Goal: Transaction & Acquisition: Subscribe to service/newsletter

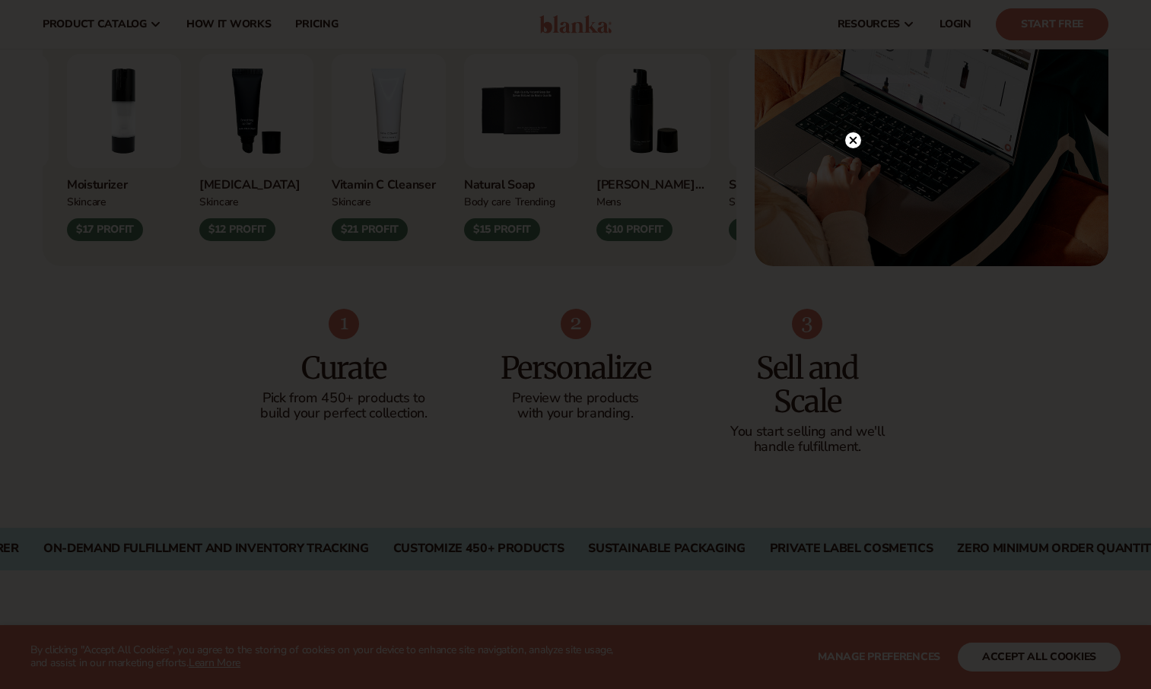
scroll to position [716, 0]
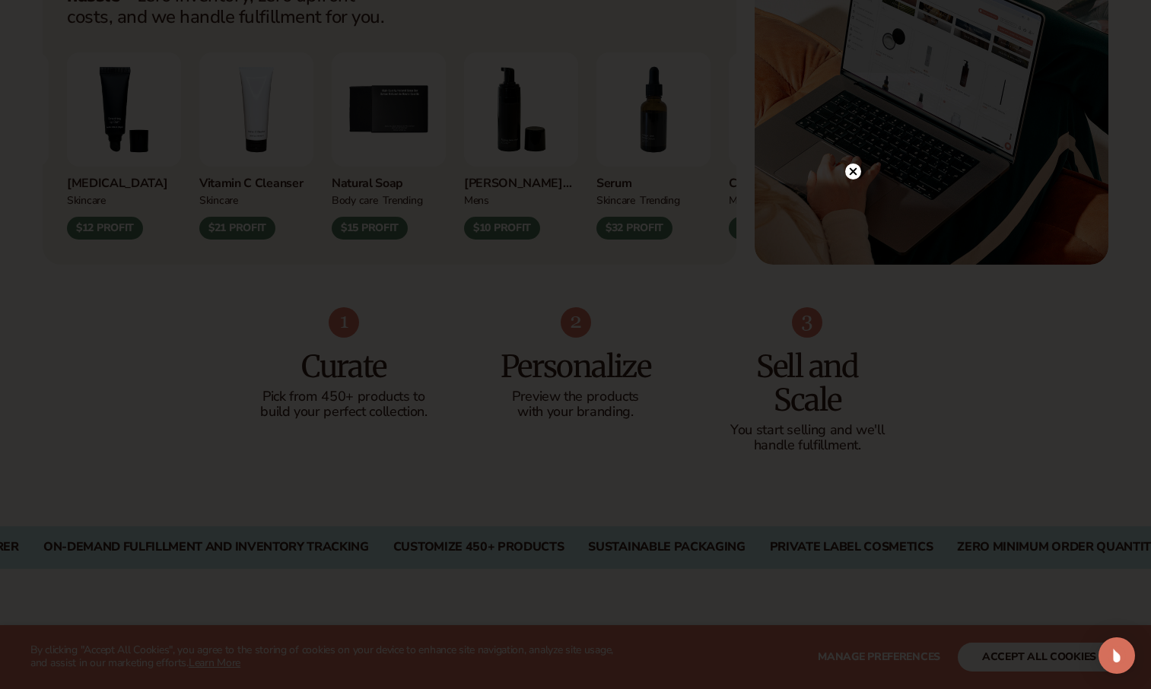
click at [887, 157] on div at bounding box center [575, 344] width 1151 height 689
click at [855, 167] on circle at bounding box center [853, 171] width 16 height 16
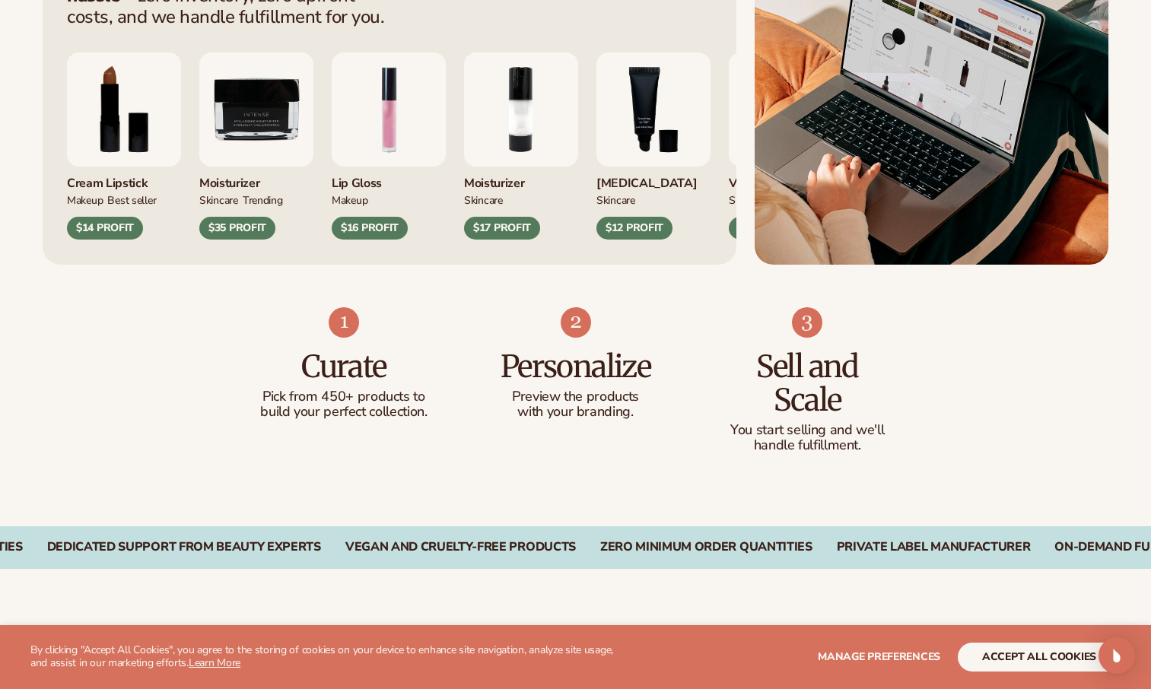
click at [243, 233] on div "$35 PROFIT" at bounding box center [237, 228] width 76 height 23
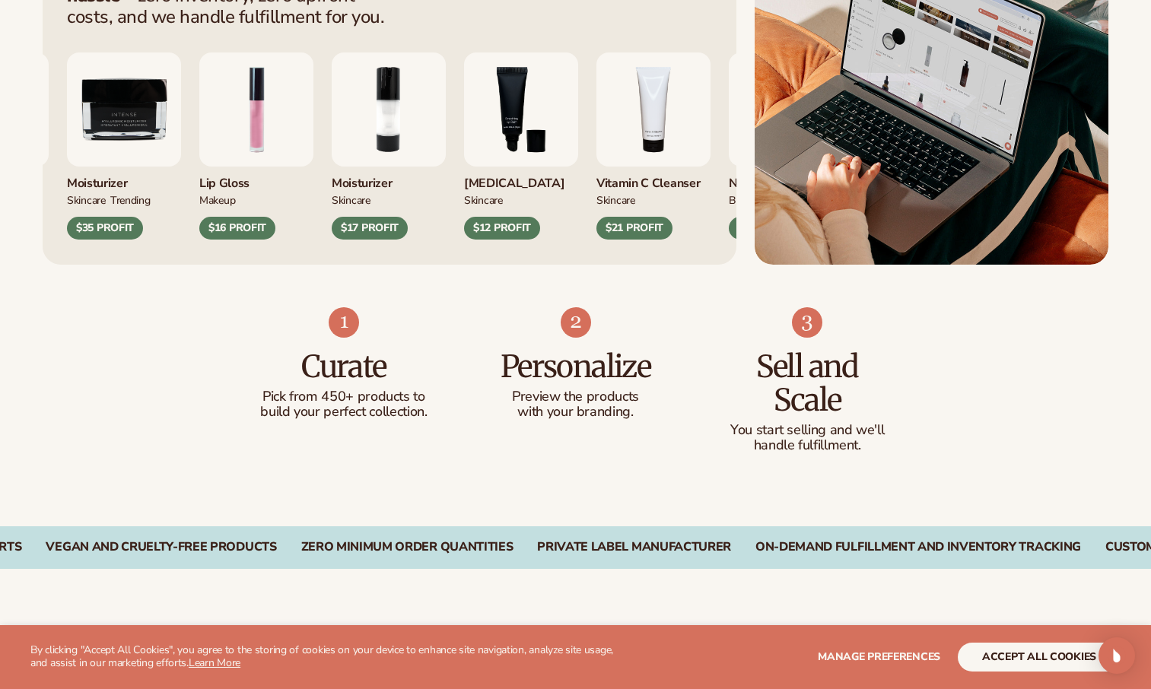
click at [181, 151] on img "9 / 9" at bounding box center [124, 109] width 114 height 114
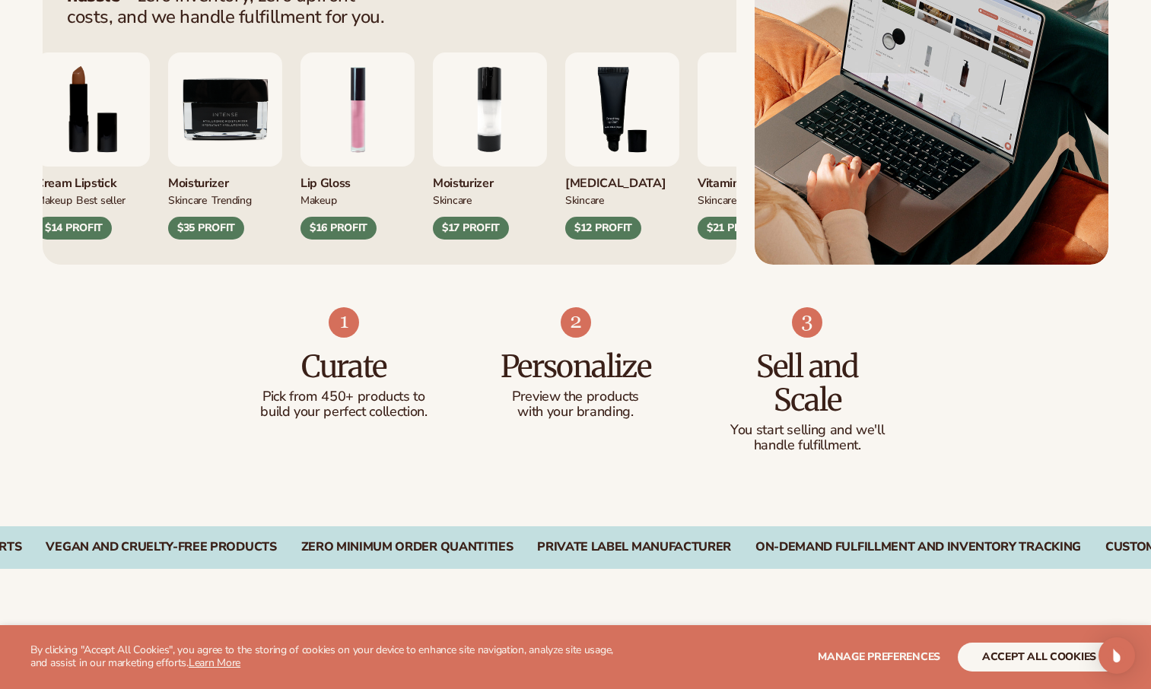
click at [224, 120] on img "9 / 9" at bounding box center [225, 109] width 114 height 114
click at [208, 163] on img "9 / 9" at bounding box center [225, 109] width 114 height 114
click at [194, 223] on div "$35 PROFIT" at bounding box center [206, 228] width 76 height 23
click at [210, 238] on div "$35 PROFIT" at bounding box center [206, 228] width 76 height 23
click at [192, 214] on div "Moisturizer SKINCARE TRENDING $35 PROFIT" at bounding box center [225, 203] width 114 height 73
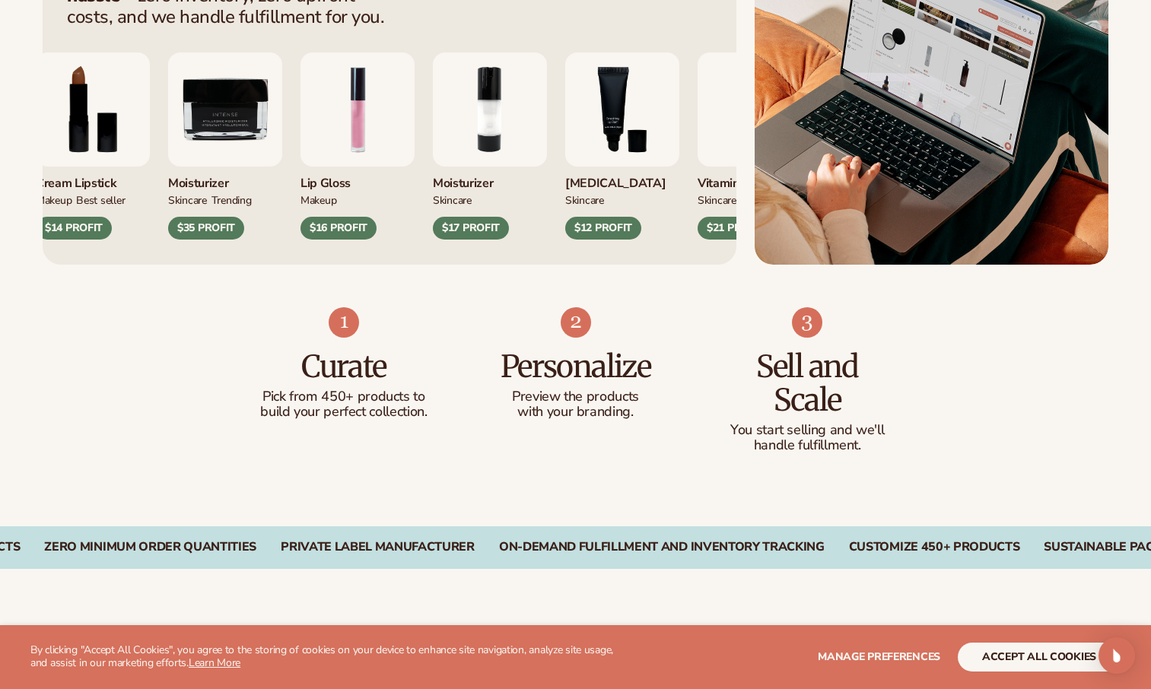
click at [196, 224] on div "$35 PROFIT" at bounding box center [206, 228] width 76 height 23
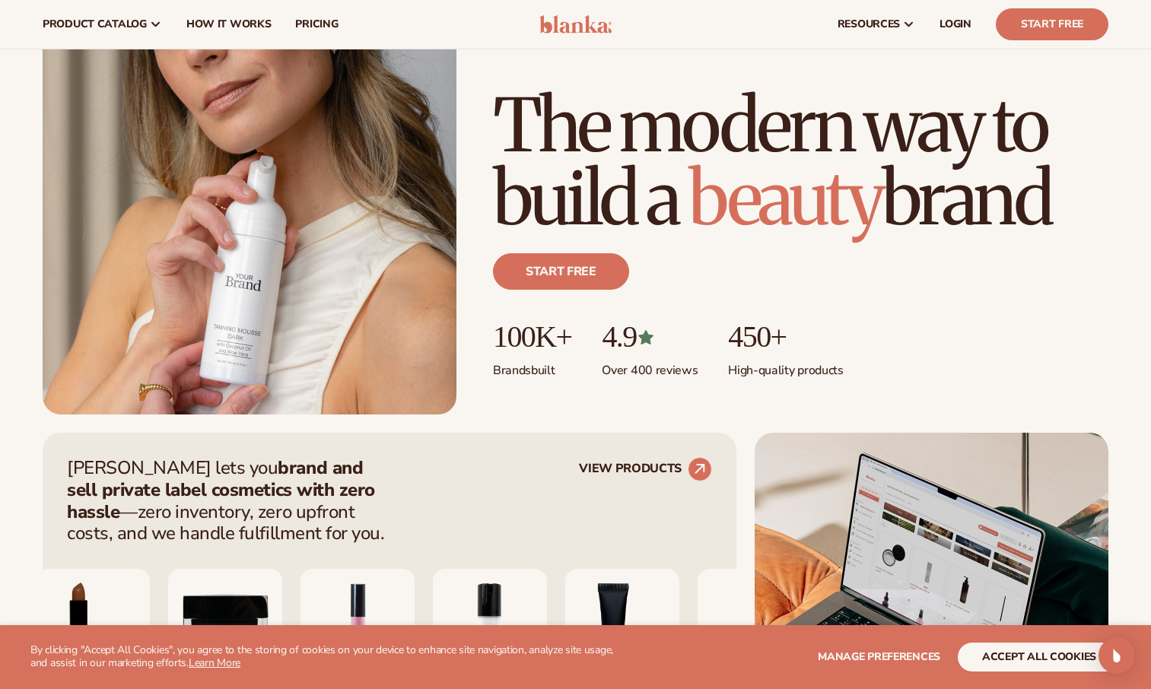
scroll to position [0, 0]
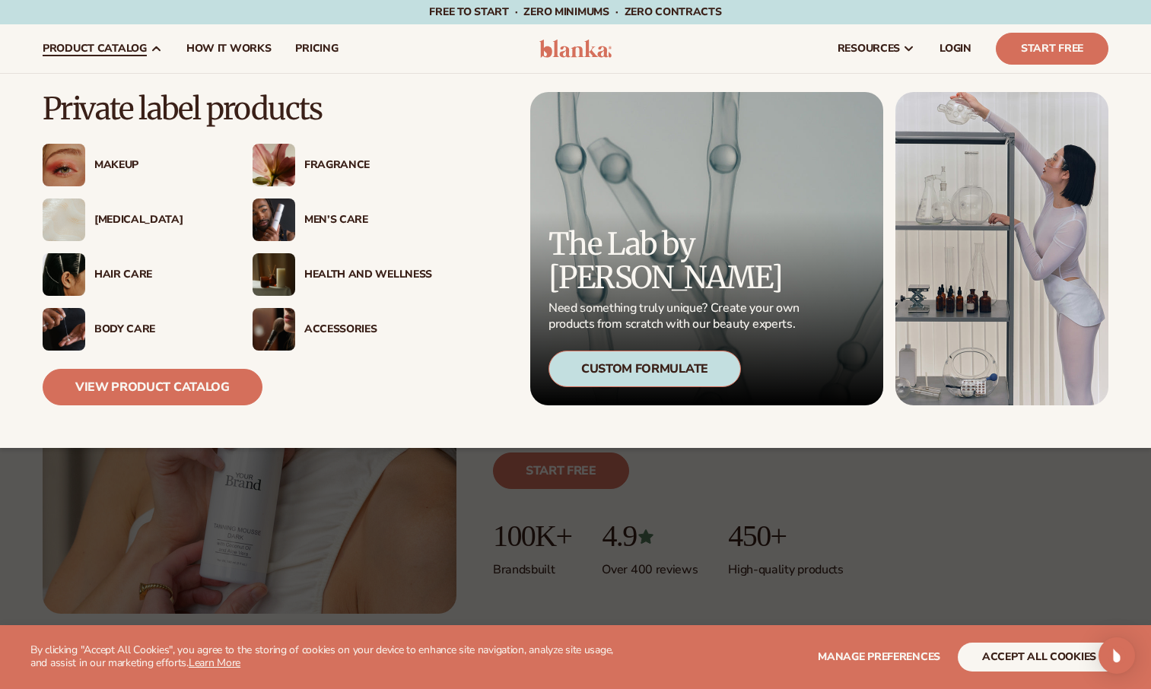
click at [144, 216] on div "[MEDICAL_DATA]" at bounding box center [158, 220] width 128 height 13
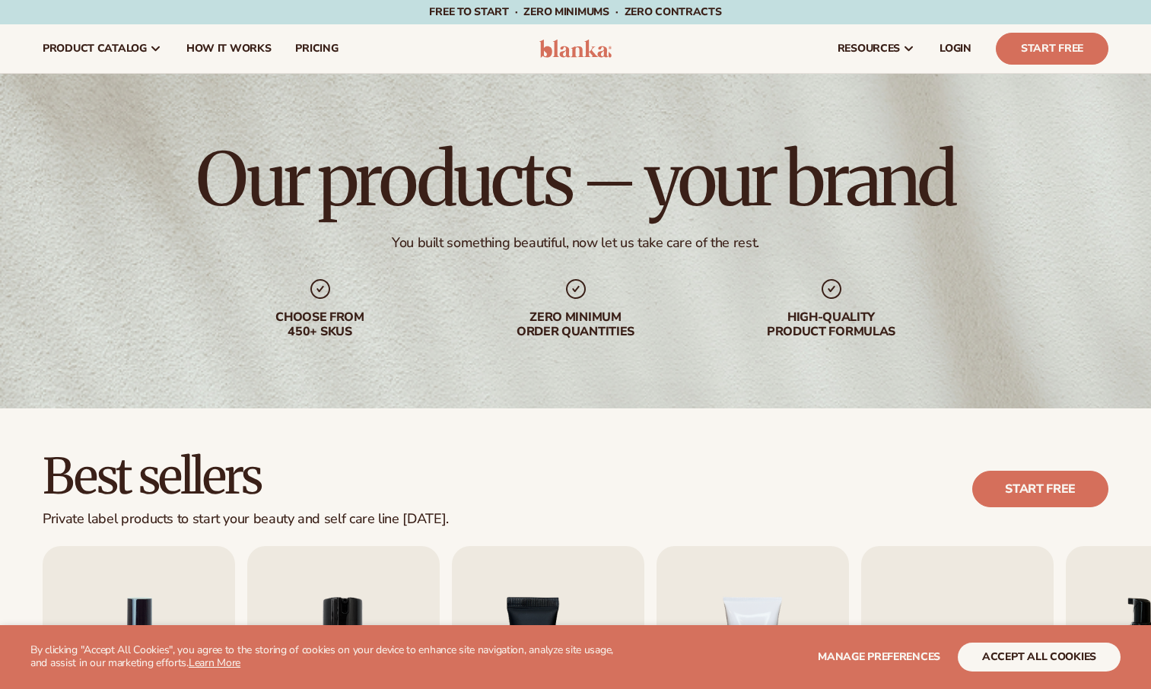
scroll to position [424, 0]
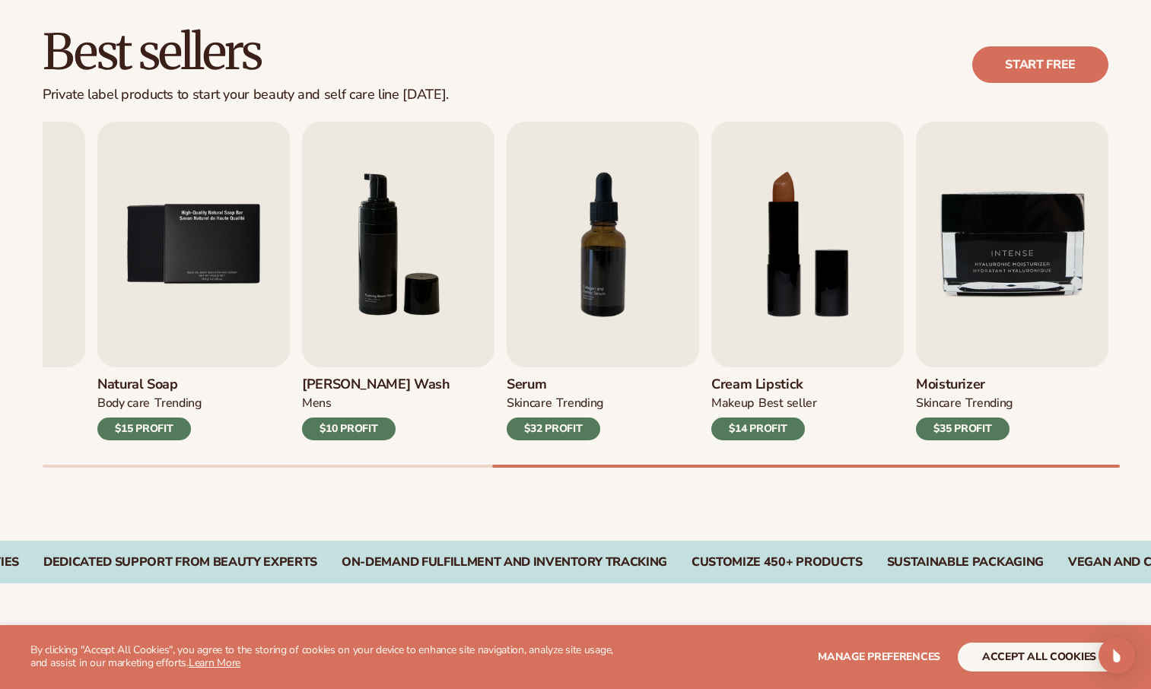
click at [976, 279] on img "9 / 9" at bounding box center [1012, 245] width 192 height 246
click at [1041, 310] on img "9 / 9" at bounding box center [1012, 245] width 192 height 246
click at [974, 401] on div "TRENDING" at bounding box center [988, 403] width 46 height 16
click at [986, 440] on div "$35 PROFIT" at bounding box center [963, 428] width 94 height 23
click at [973, 410] on div "TRENDING" at bounding box center [988, 403] width 46 height 16
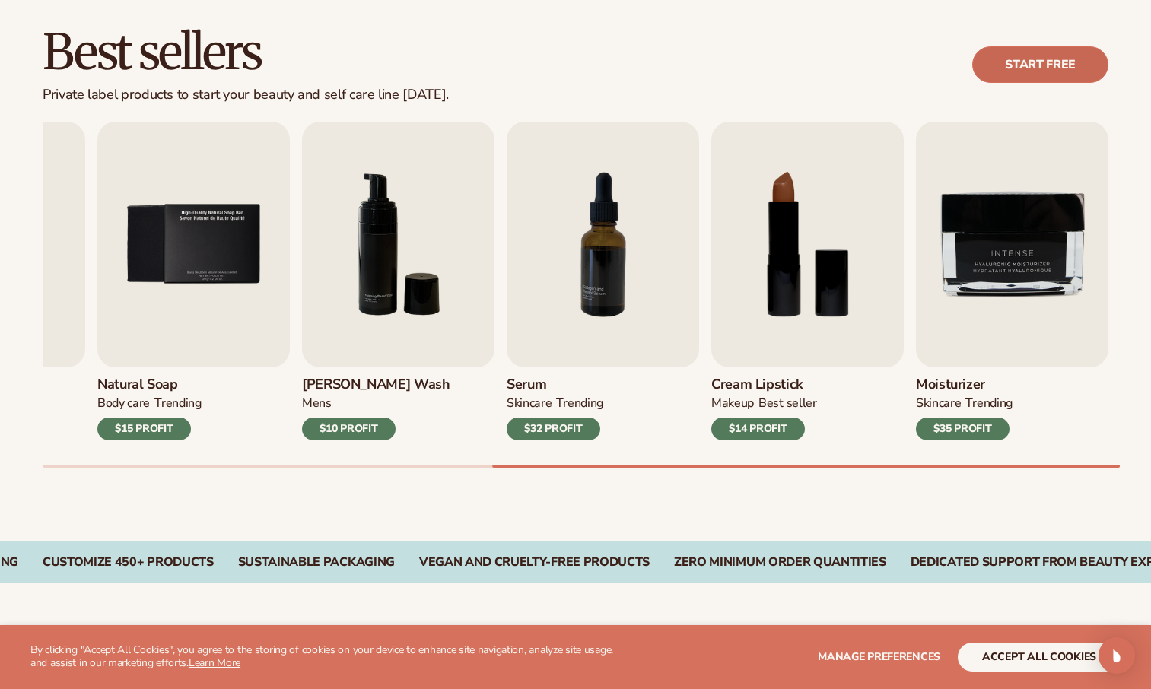
drag, startPoint x: 967, startPoint y: 418, endPoint x: 1062, endPoint y: 56, distance: 374.2
click at [1062, 56] on link "Start free" at bounding box center [1040, 64] width 136 height 37
